Goal: Information Seeking & Learning: Learn about a topic

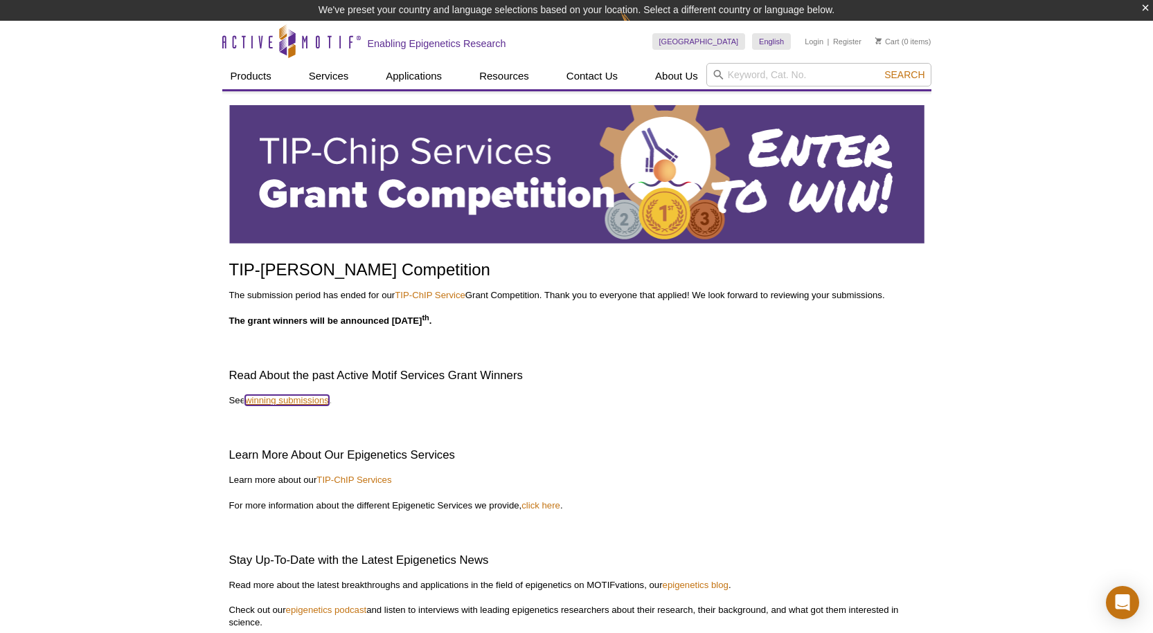
click at [314, 401] on link "winning submissions" at bounding box center [287, 400] width 84 height 10
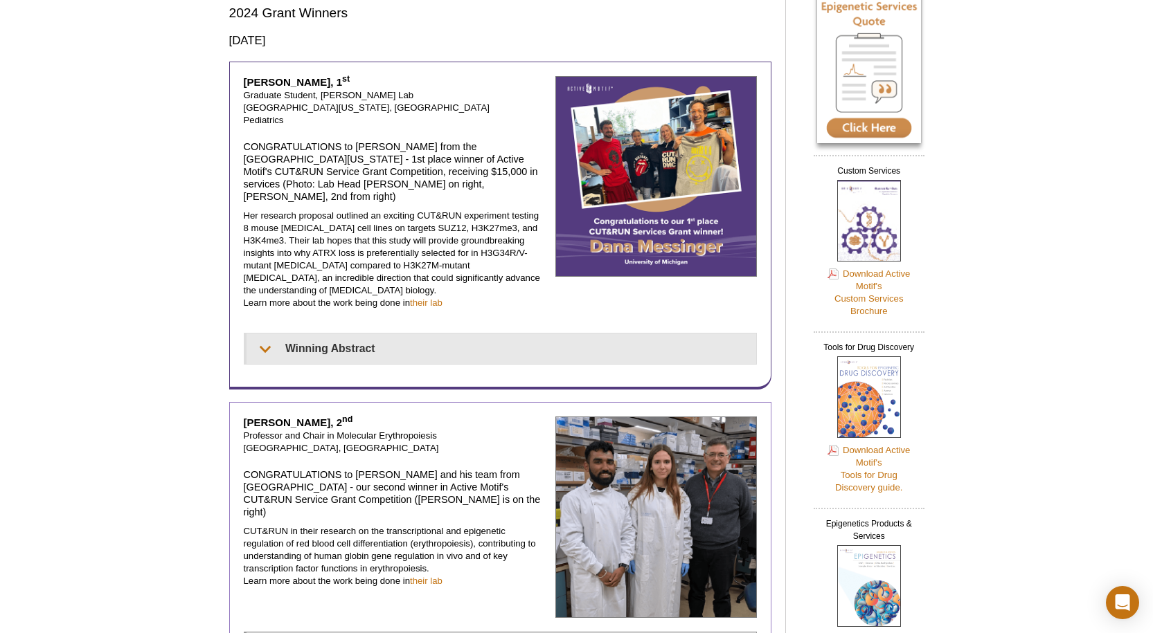
scroll to position [118, 0]
